Goal: Navigation & Orientation: Understand site structure

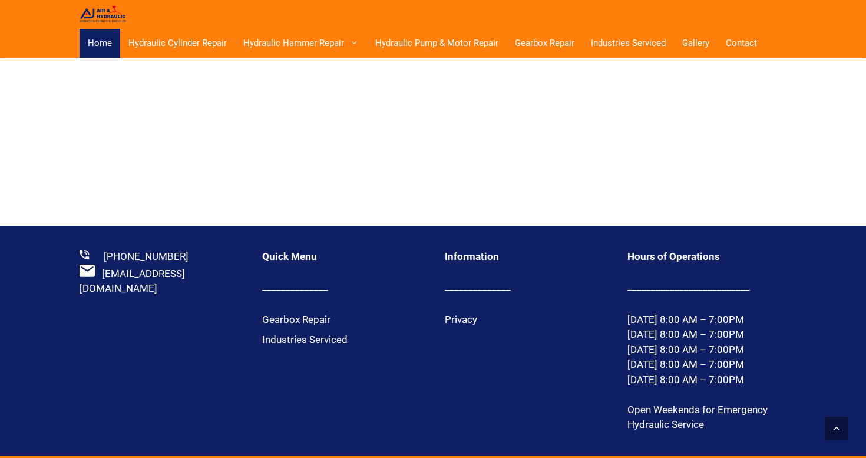
scroll to position [2525, 0]
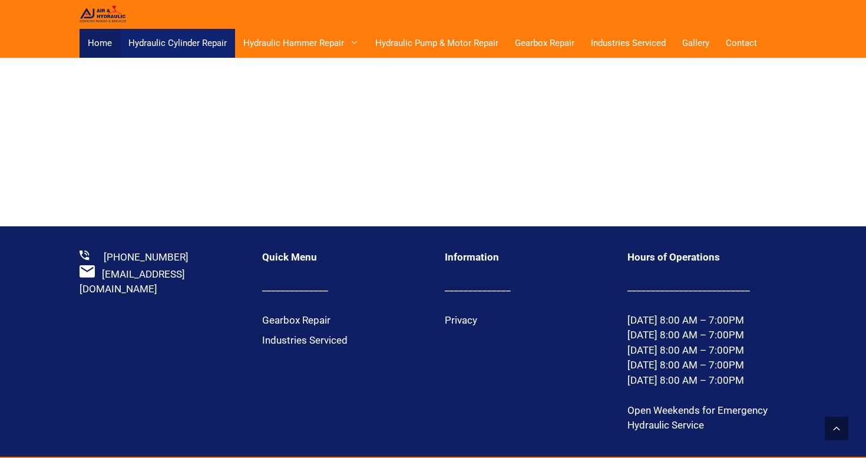
click at [177, 34] on link "Hydraulic Cylinder Repair" at bounding box center [177, 43] width 115 height 29
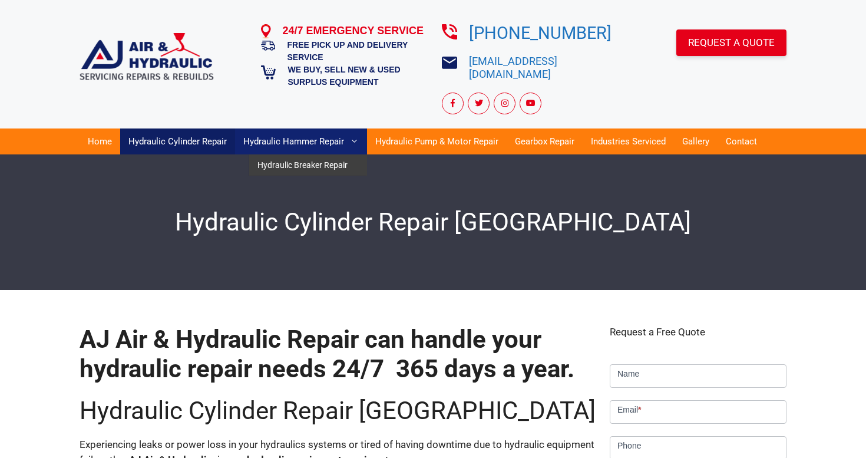
click at [277, 128] on link "Hydraulic Hammer Repair" at bounding box center [301, 141] width 132 height 26
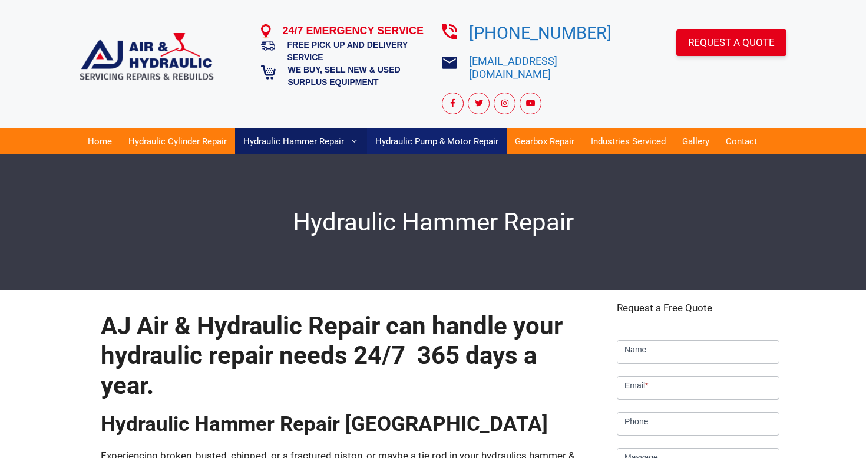
click at [426, 134] on link "Hydraulic Pump & Motor Repair" at bounding box center [437, 141] width 140 height 26
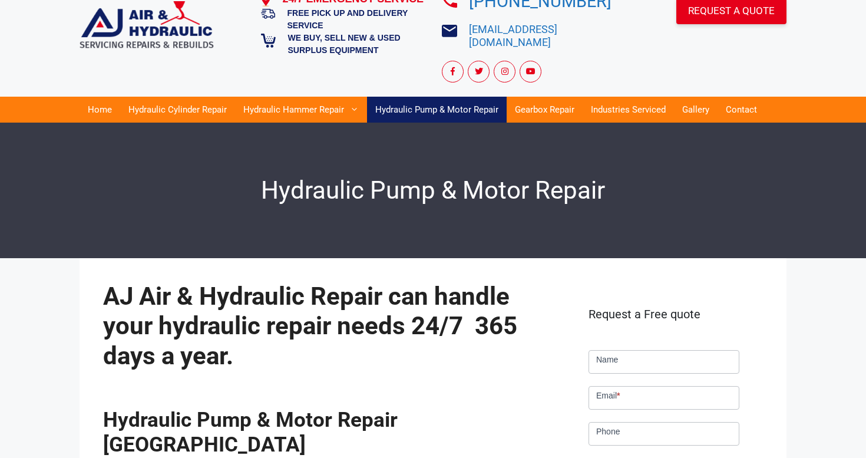
scroll to position [31, 0]
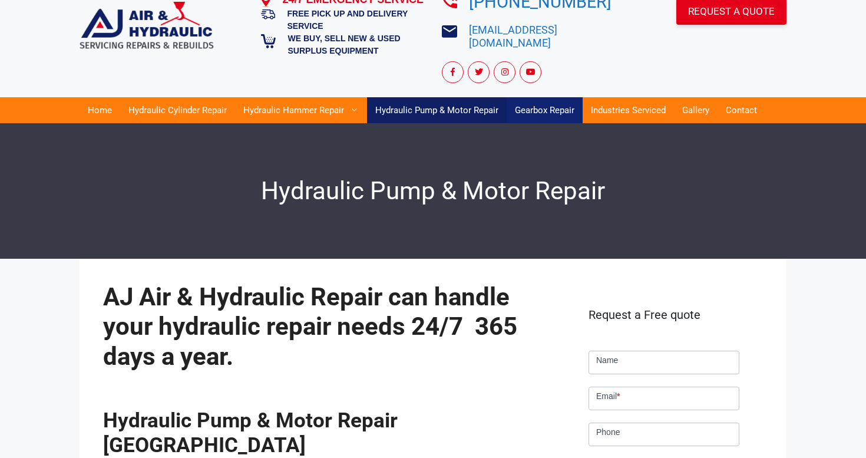
click at [556, 97] on link "Gearbox Repair" at bounding box center [544, 110] width 76 height 26
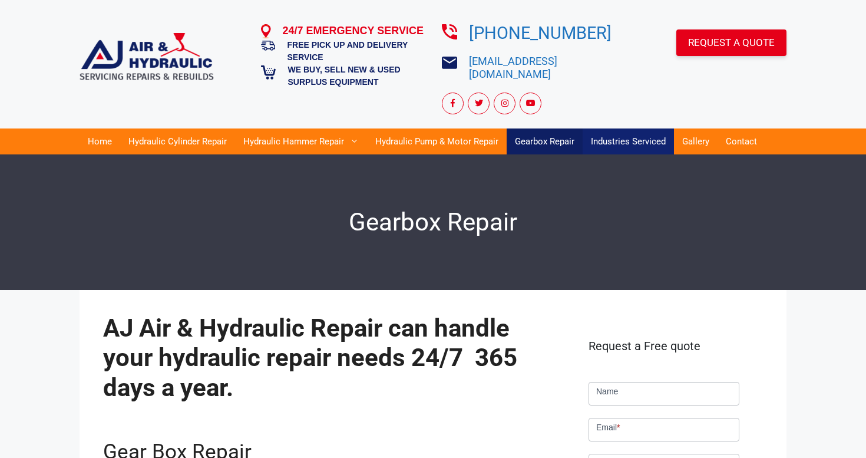
click at [621, 128] on link "Industries Serviced" at bounding box center [627, 141] width 91 height 26
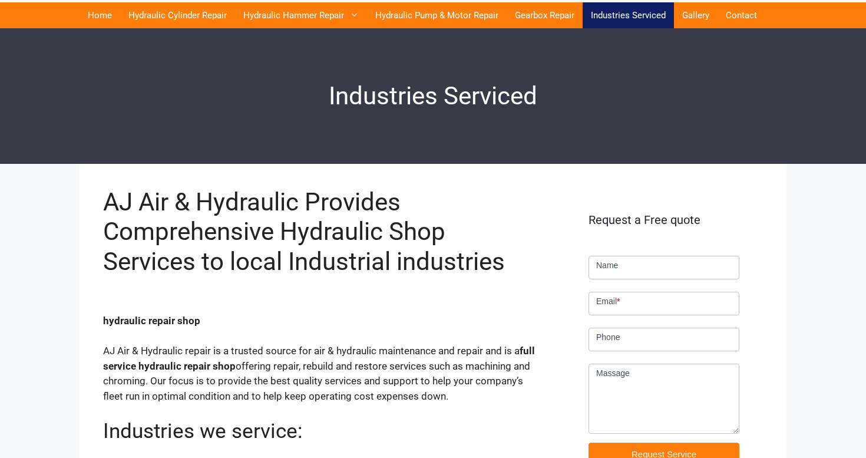
scroll to position [29, 0]
